Goal: Communication & Community: Participate in discussion

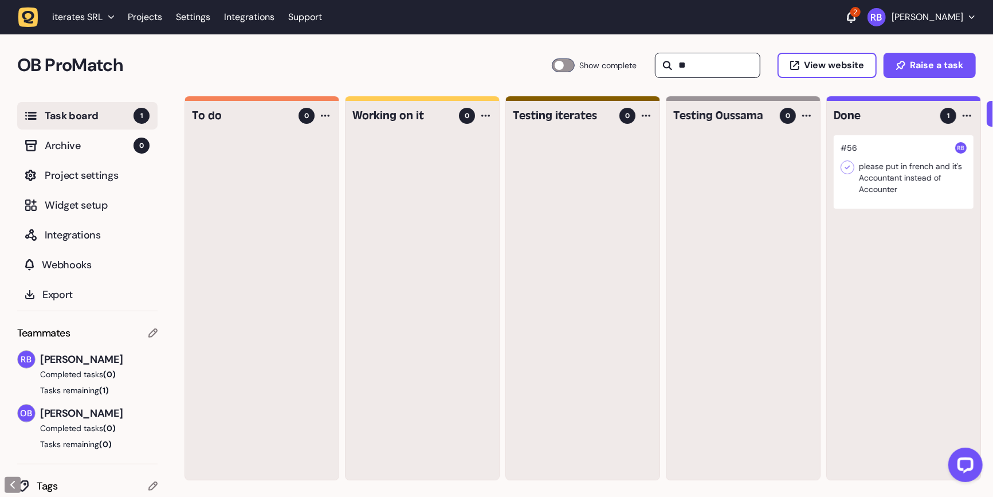
type input "*"
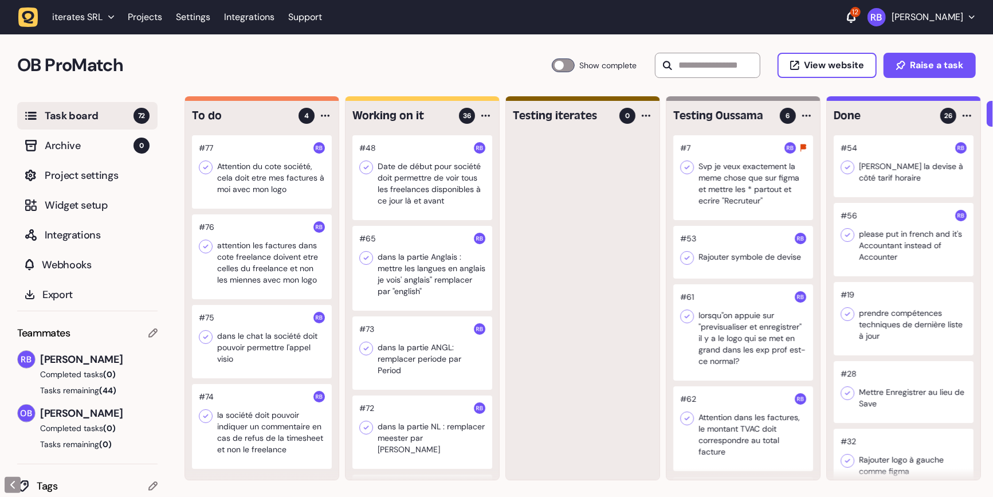
scroll to position [15, 0]
click at [273, 413] on div at bounding box center [262, 426] width 140 height 85
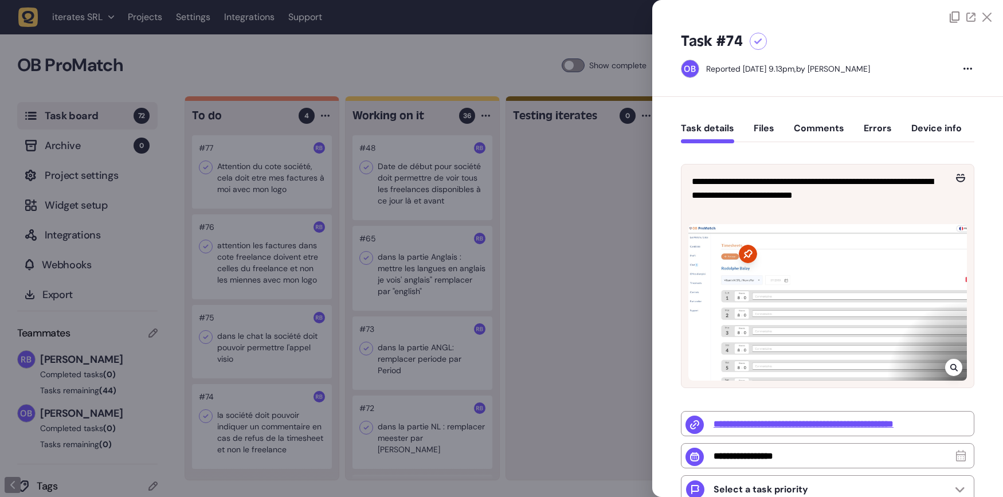
click at [302, 316] on div at bounding box center [501, 248] width 1003 height 497
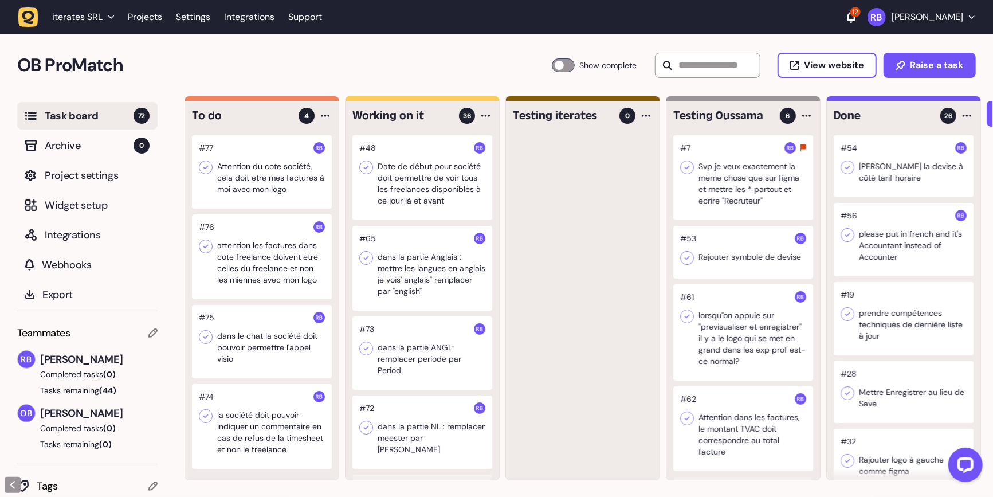
click at [257, 274] on div at bounding box center [262, 256] width 140 height 85
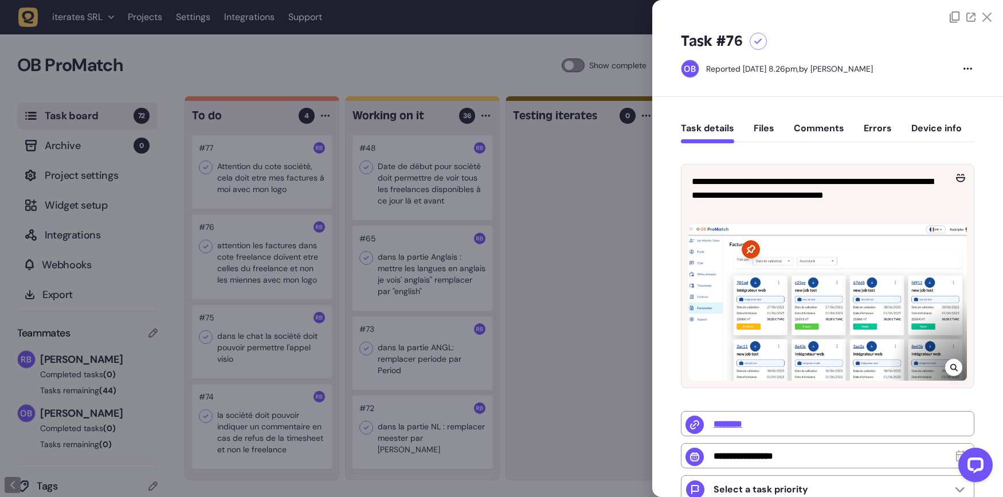
click at [717, 285] on div at bounding box center [827, 302] width 278 height 156
click at [333, 233] on div at bounding box center [501, 248] width 1003 height 497
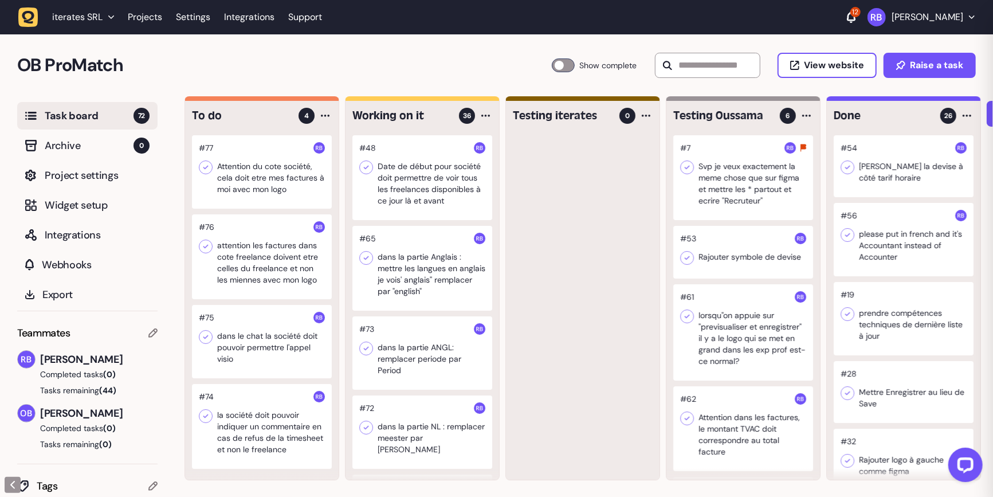
click at [246, 171] on div at bounding box center [262, 171] width 140 height 73
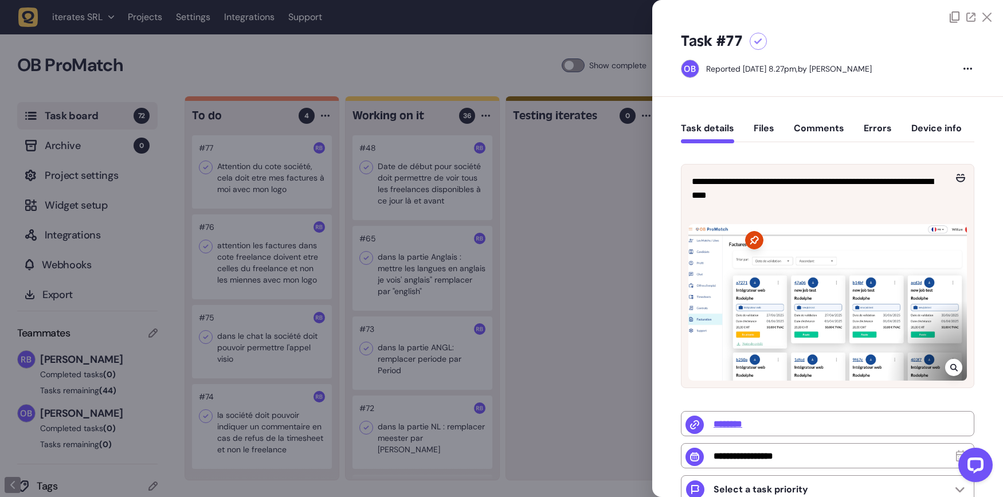
click at [950, 363] on icon at bounding box center [953, 367] width 7 height 9
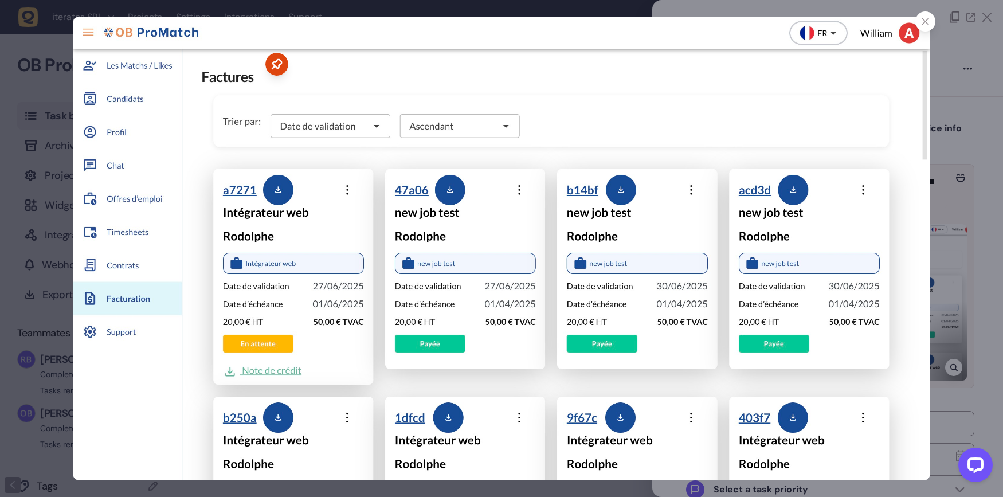
click at [946, 362] on div at bounding box center [501, 248] width 1003 height 497
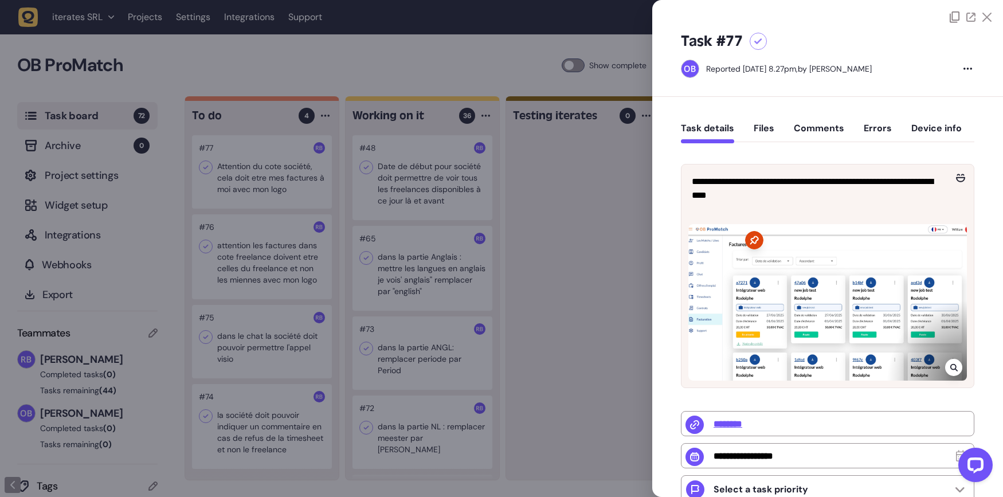
click at [667, 296] on div "**********" at bounding box center [827, 404] width 351 height 614
click at [902, 336] on div at bounding box center [827, 302] width 278 height 156
click at [960, 379] on div at bounding box center [827, 300] width 292 height 175
click at [953, 381] on div at bounding box center [827, 300] width 292 height 175
click at [952, 370] on icon at bounding box center [953, 367] width 7 height 9
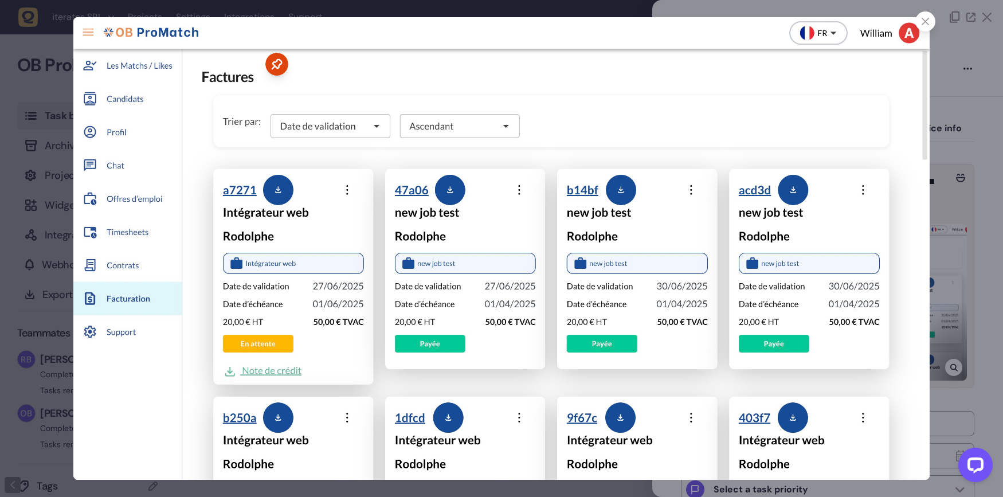
click at [949, 171] on div at bounding box center [501, 248] width 1003 height 497
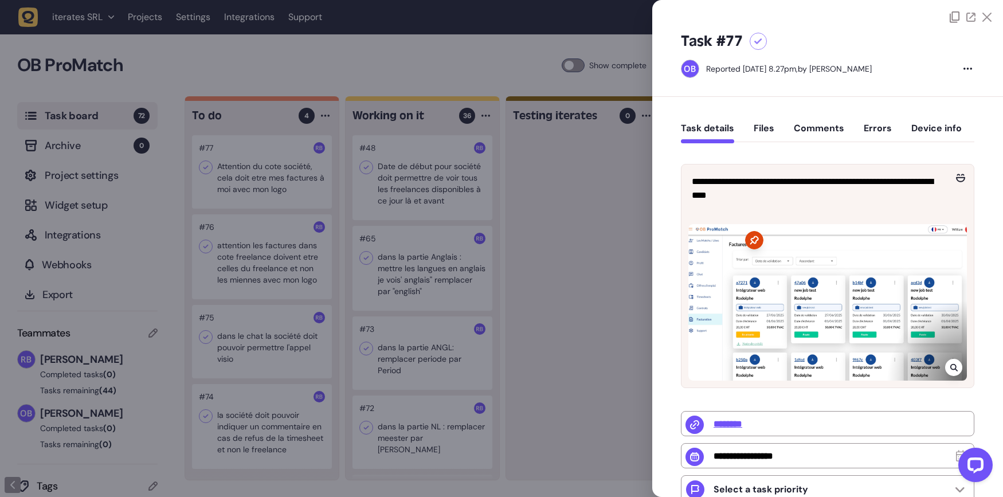
click at [610, 188] on div at bounding box center [501, 248] width 1003 height 497
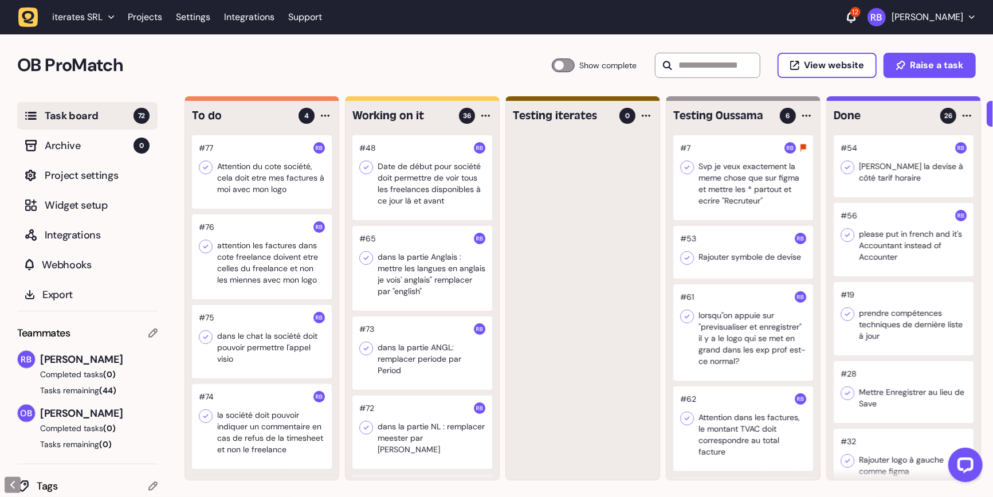
click at [420, 211] on div at bounding box center [422, 177] width 140 height 85
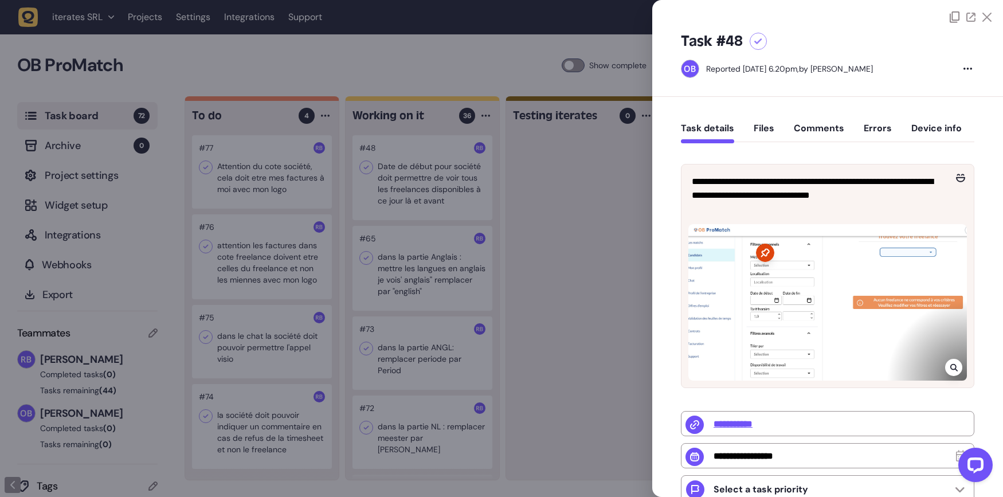
click at [504, 258] on div at bounding box center [501, 248] width 1003 height 497
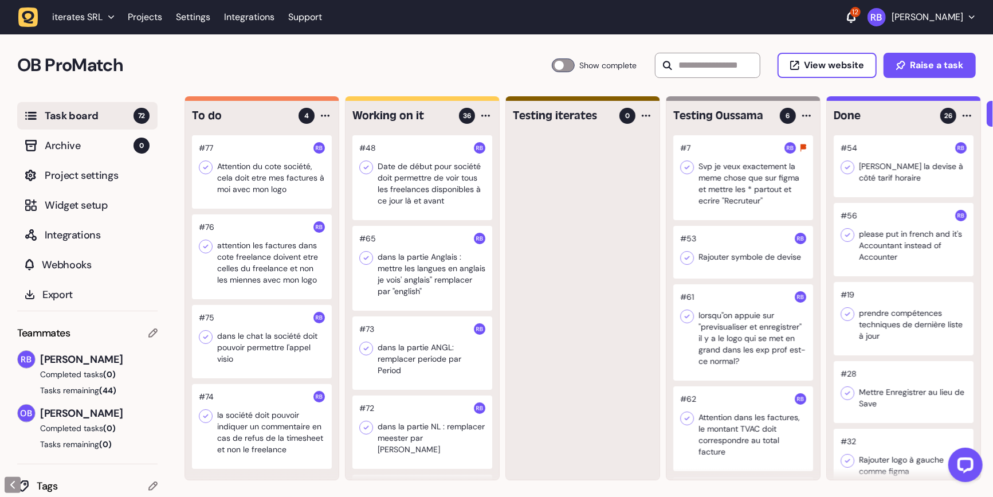
click at [264, 184] on div at bounding box center [262, 171] width 140 height 73
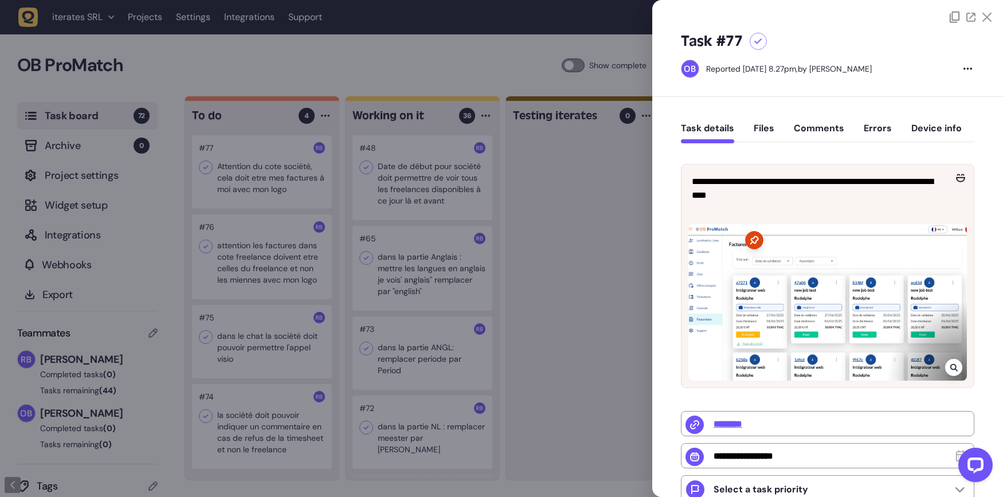
click at [382, 321] on div at bounding box center [501, 248] width 1003 height 497
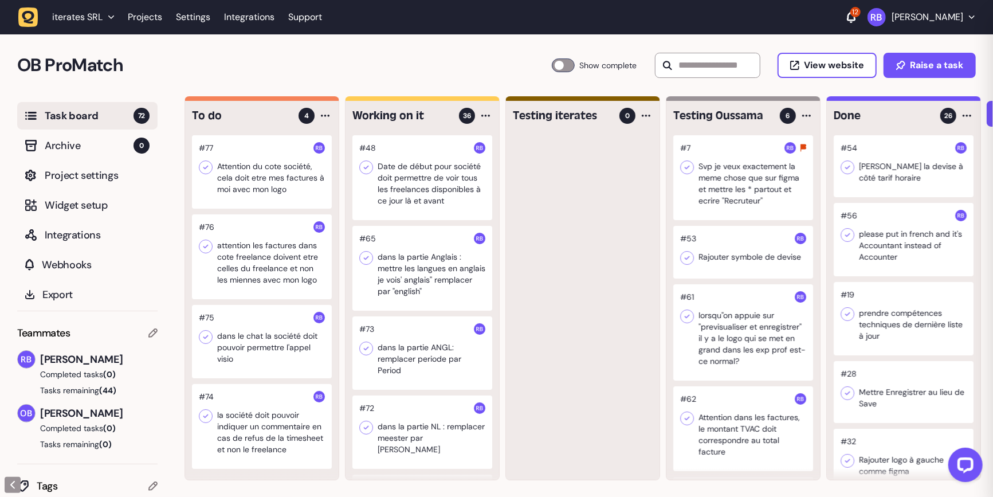
click at [208, 245] on div at bounding box center [262, 256] width 140 height 85
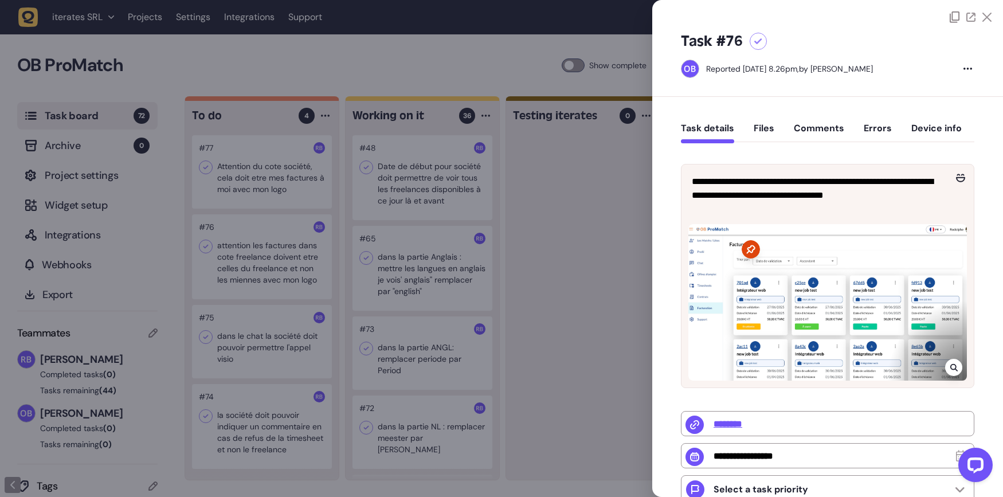
click at [565, 164] on div at bounding box center [501, 248] width 1003 height 497
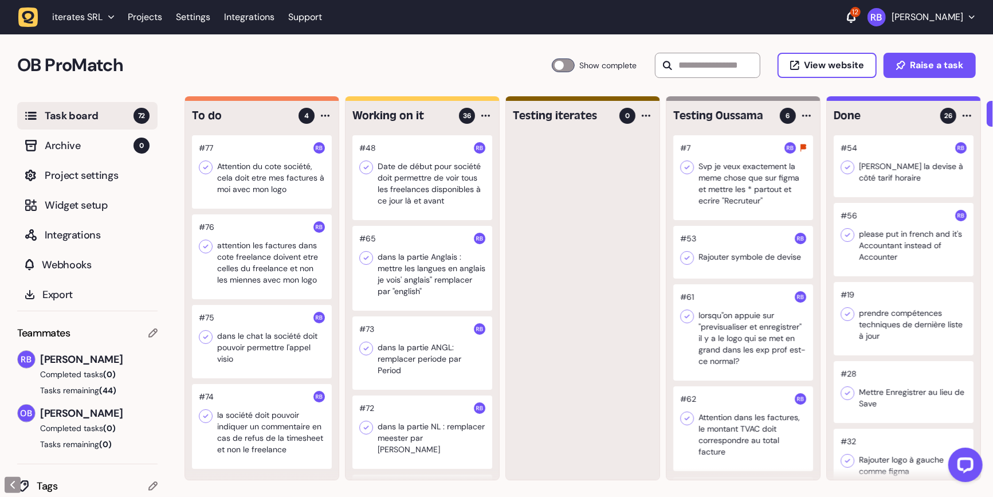
click at [256, 171] on div at bounding box center [262, 171] width 140 height 73
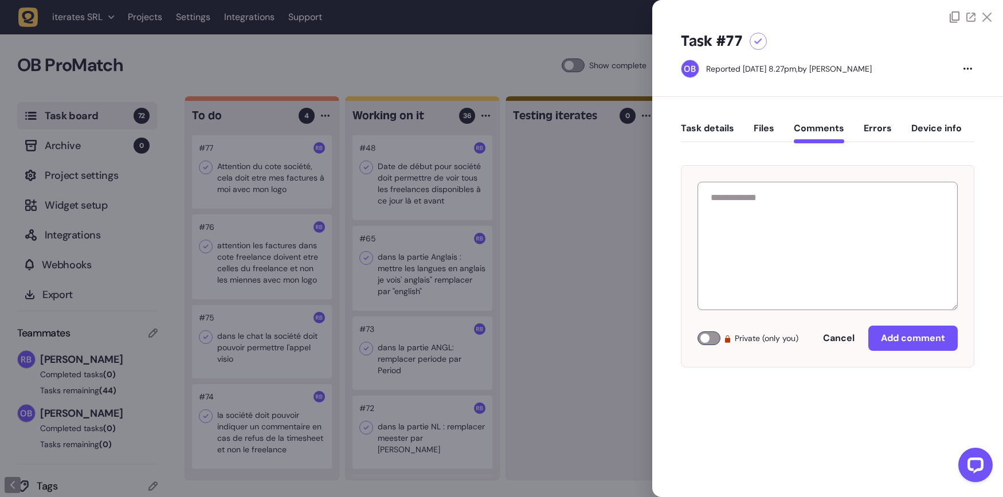
click at [823, 120] on div "Task details Files Comments Errors Device info" at bounding box center [827, 131] width 293 height 34
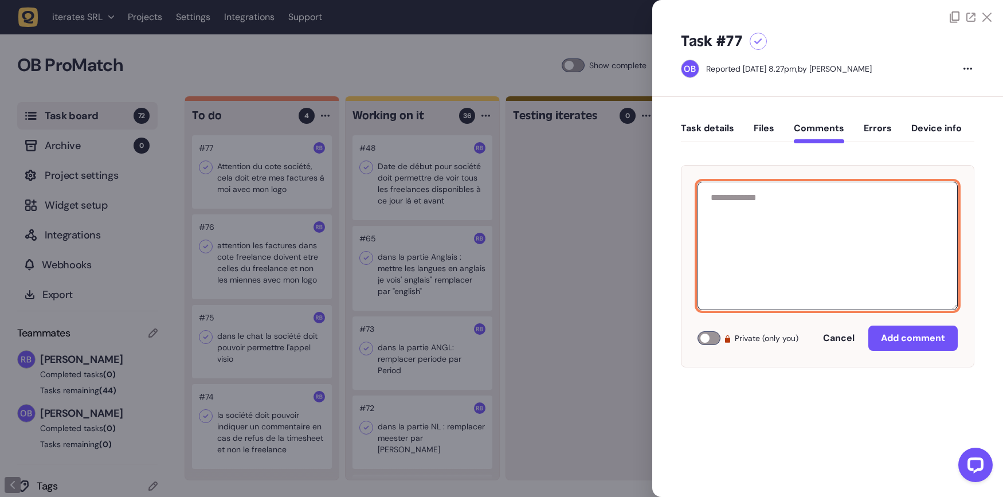
click at [814, 206] on textarea at bounding box center [827, 246] width 260 height 128
paste textarea "**********"
type textarea "**********"
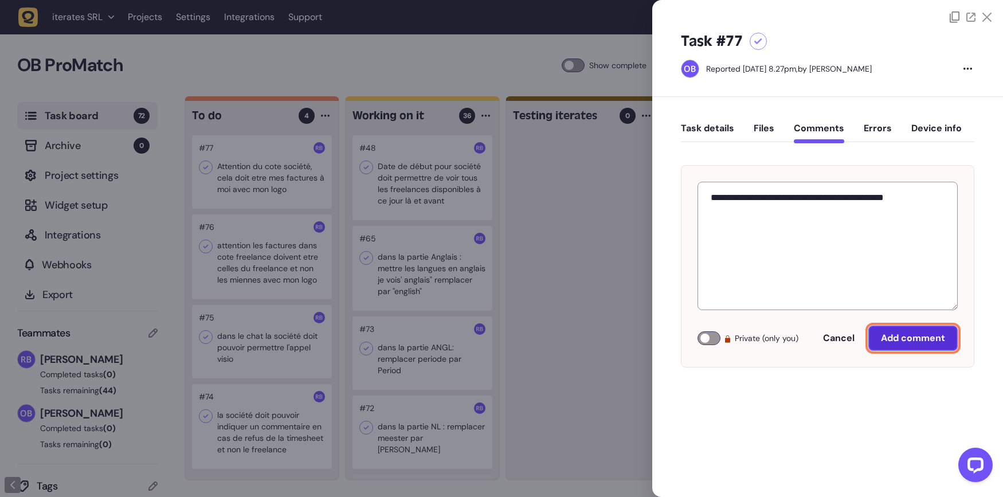
click at [921, 337] on span "Add comment" at bounding box center [913, 338] width 64 height 12
click at [617, 296] on div at bounding box center [501, 248] width 1003 height 497
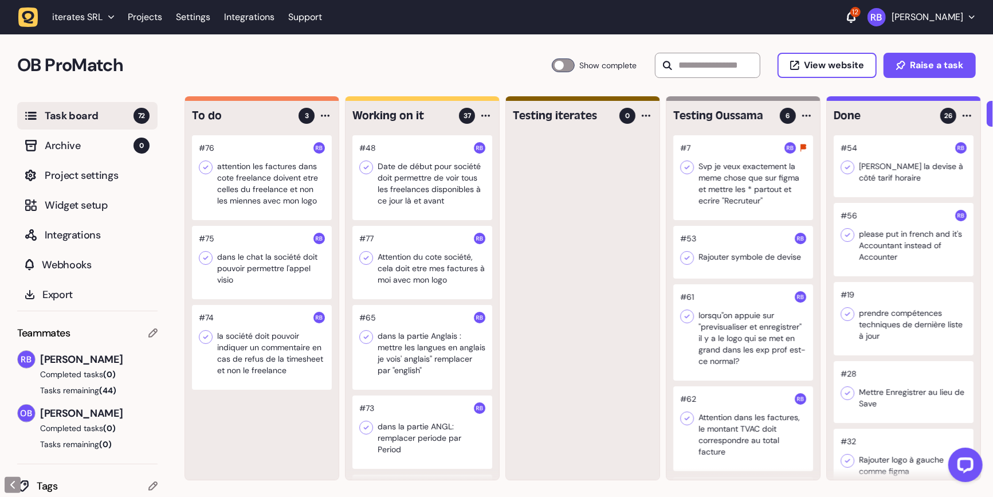
click at [253, 199] on div at bounding box center [262, 177] width 140 height 85
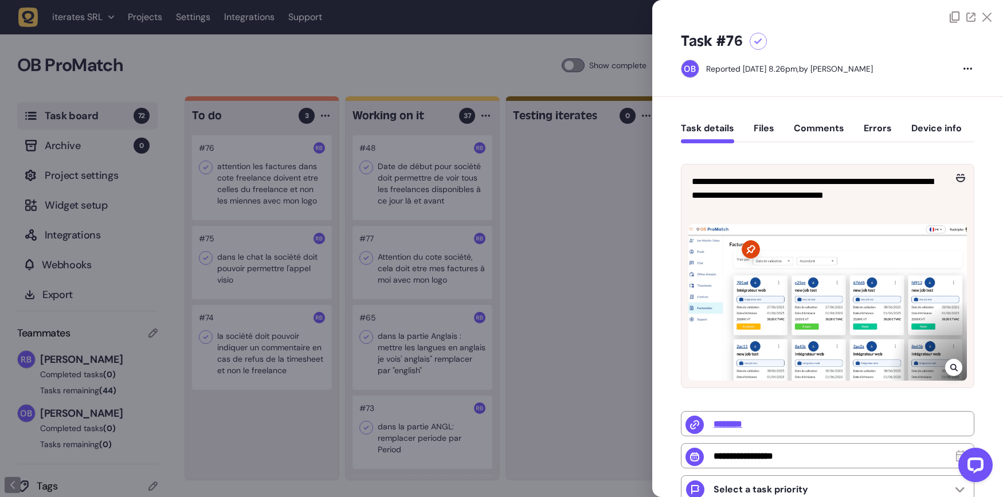
click at [830, 128] on button "Comments" at bounding box center [818, 133] width 50 height 21
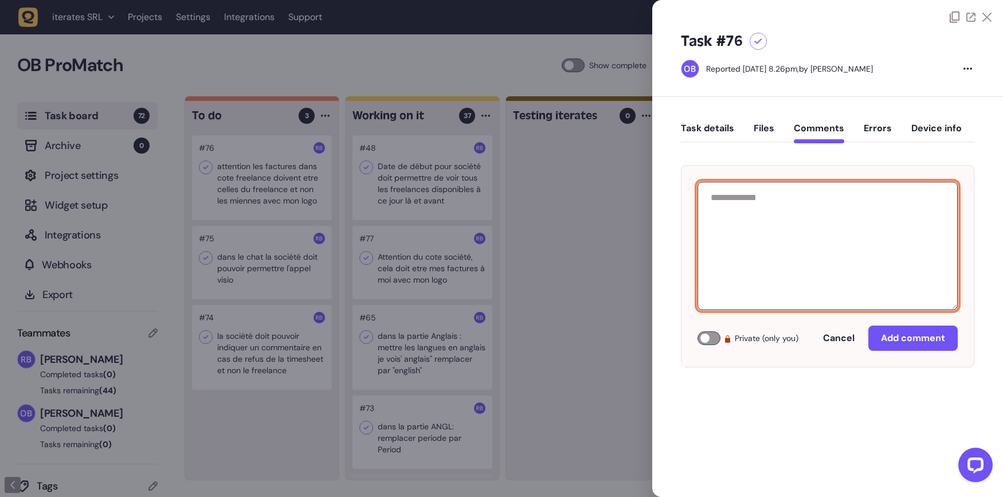
click at [836, 203] on textarea at bounding box center [827, 246] width 260 height 128
paste textarea "**********"
type textarea "**********"
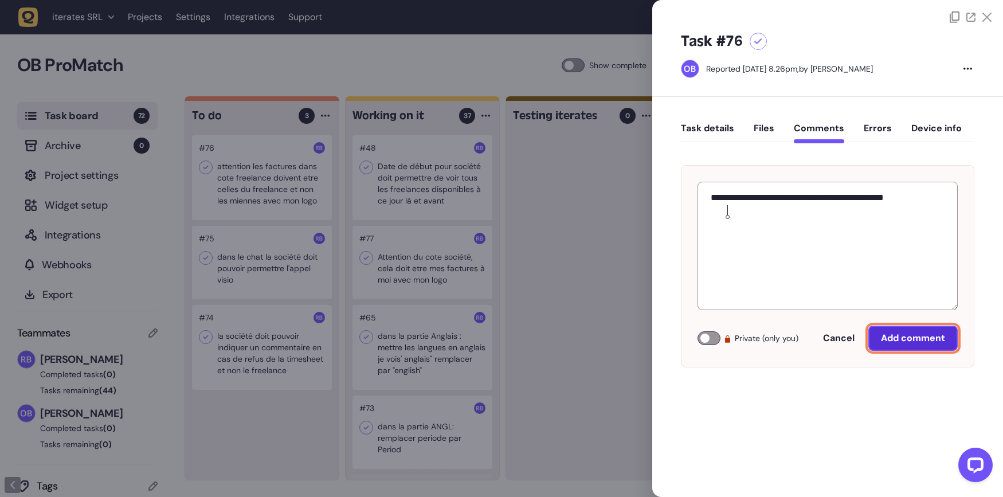
click at [915, 335] on span "Add comment" at bounding box center [913, 338] width 64 height 12
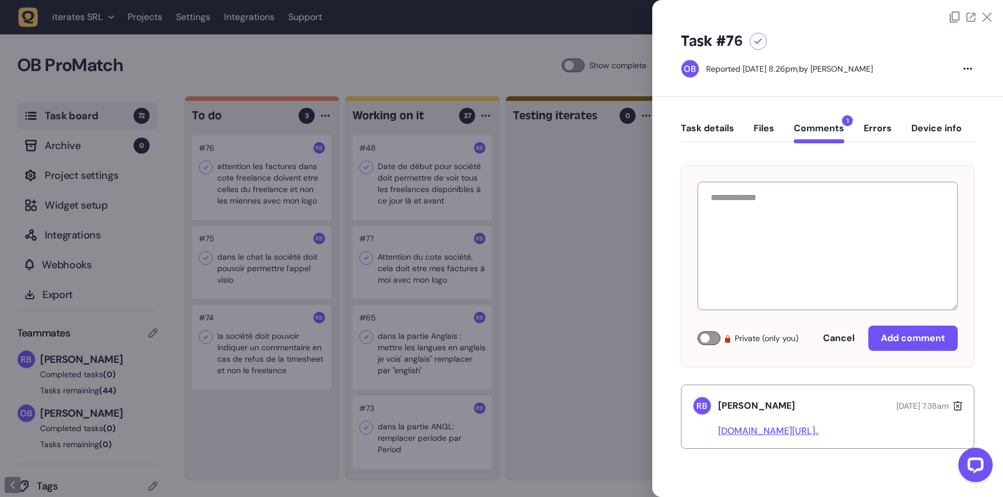
click at [533, 295] on div at bounding box center [501, 248] width 1003 height 497
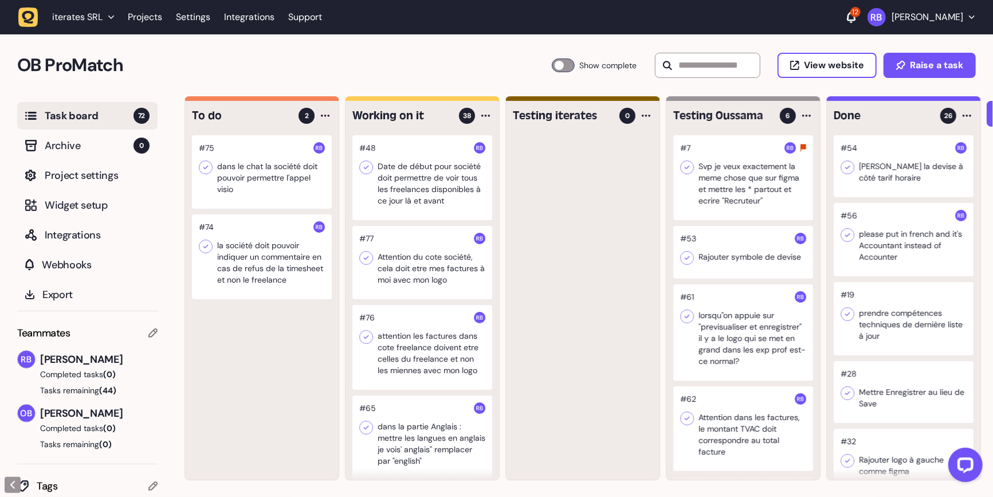
drag, startPoint x: 269, startPoint y: 182, endPoint x: 517, endPoint y: 8, distance: 303.1
click at [427, 326] on div at bounding box center [422, 347] width 140 height 85
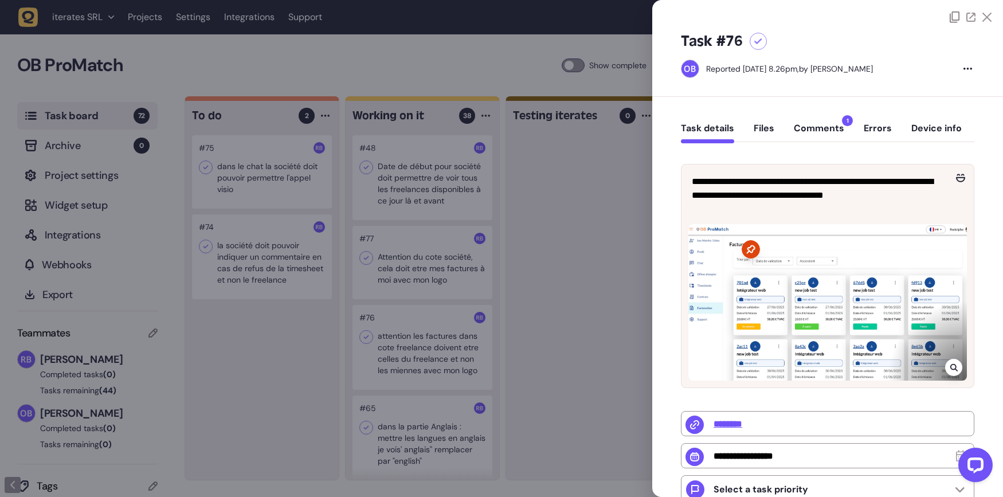
click at [610, 61] on div at bounding box center [501, 248] width 1003 height 497
